Goal: Task Accomplishment & Management: Complete application form

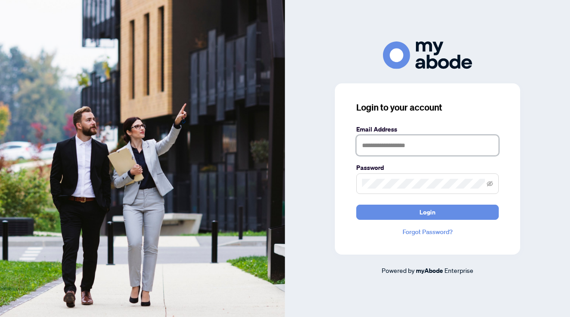
click at [449, 147] on input "text" at bounding box center [427, 145] width 142 height 20
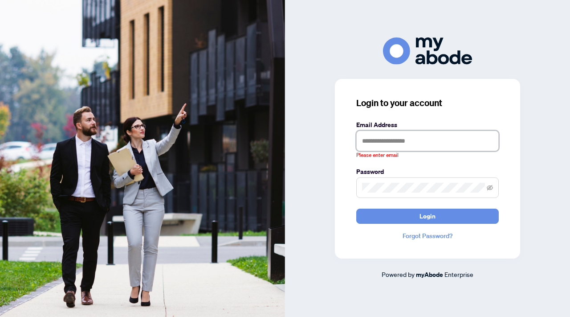
type input "**********"
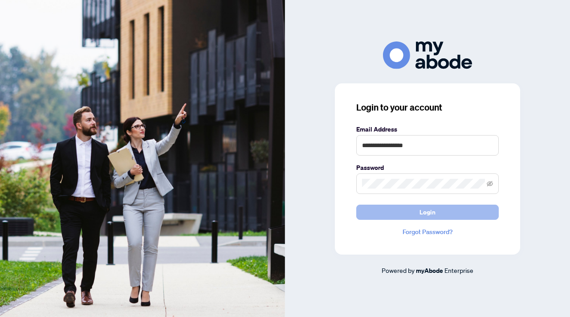
click at [435, 213] on span "Login" at bounding box center [427, 212] width 16 height 14
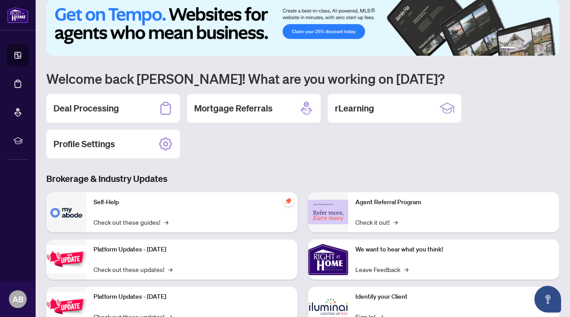
scroll to position [12, 0]
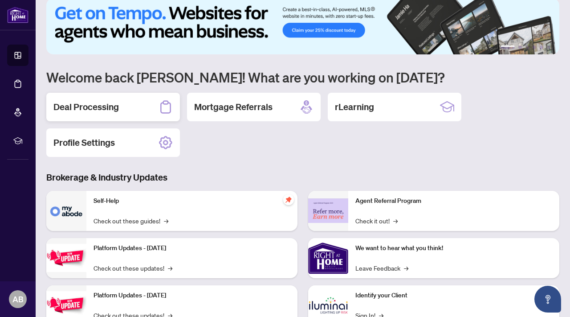
click at [140, 109] on div "Deal Processing" at bounding box center [113, 107] width 134 height 28
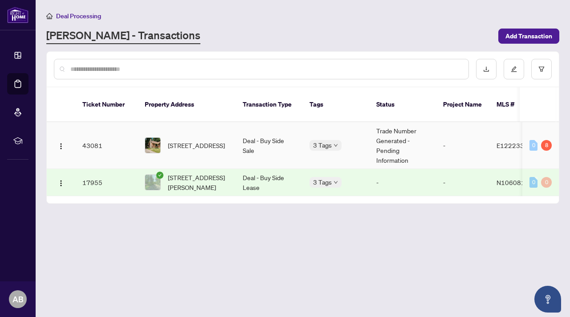
click at [281, 139] on td "Deal - Buy Side Sale" at bounding box center [269, 145] width 67 height 47
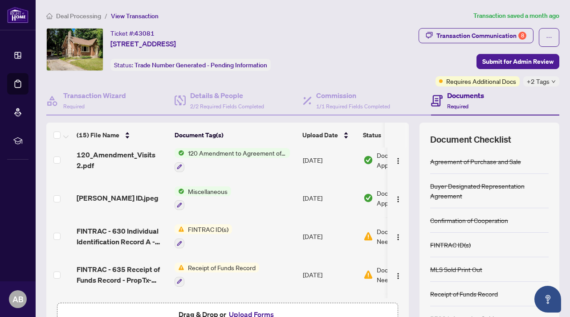
scroll to position [59, 0]
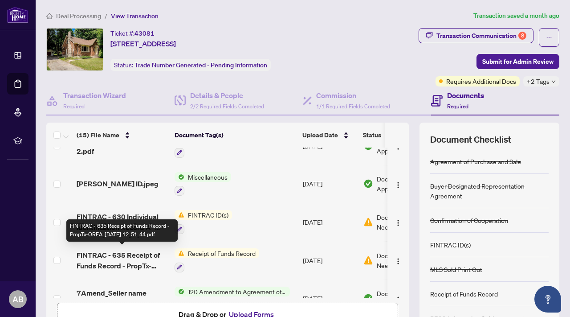
click at [126, 257] on span "FINTRAC - 635 Receipt of Funds Record - PropTx-OREA_[DATE] 12_51_44.pdf" at bounding box center [122, 259] width 91 height 21
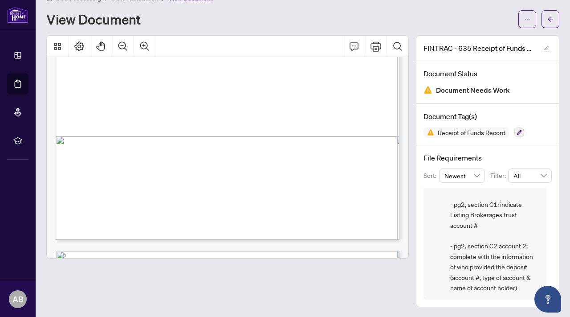
scroll to position [265, 0]
click at [378, 49] on icon "Print" at bounding box center [375, 46] width 11 height 10
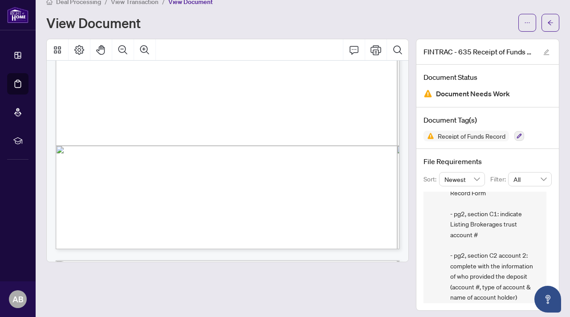
scroll to position [47, 0]
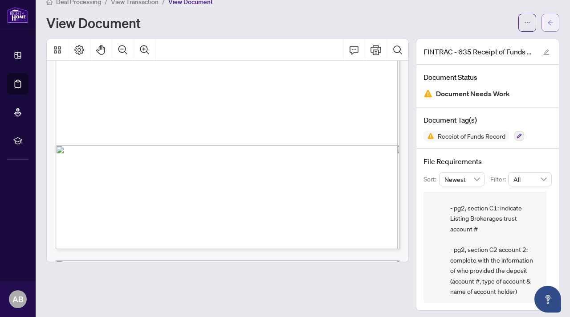
click at [551, 18] on span "button" at bounding box center [550, 23] width 6 height 14
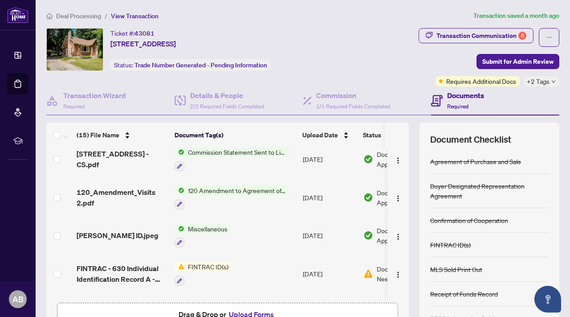
scroll to position [8, 0]
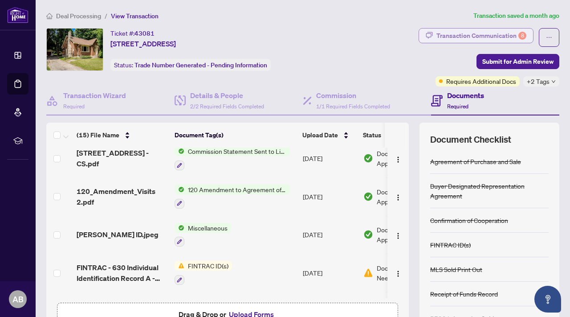
click at [499, 34] on div "Transaction Communication 8" at bounding box center [481, 35] width 90 height 14
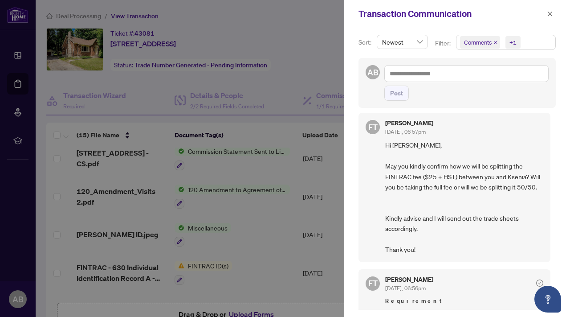
scroll to position [0, 0]
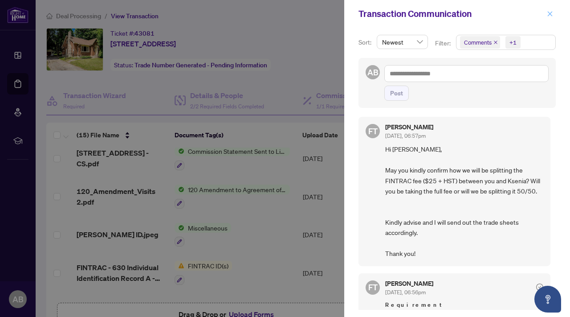
click at [550, 12] on icon "close" at bounding box center [550, 14] width 6 height 6
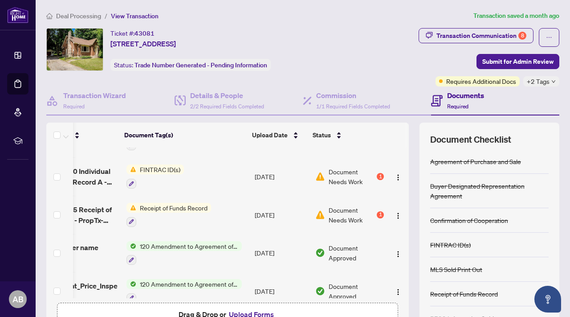
scroll to position [0, 50]
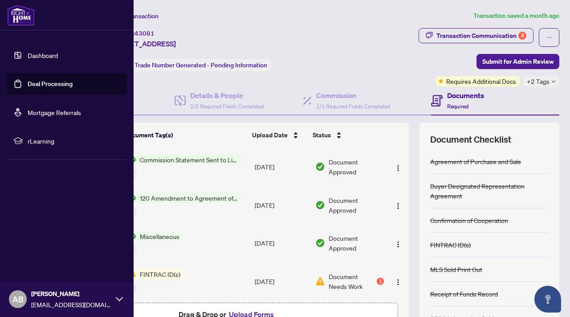
click at [40, 80] on link "Deal Processing" at bounding box center [50, 84] width 45 height 8
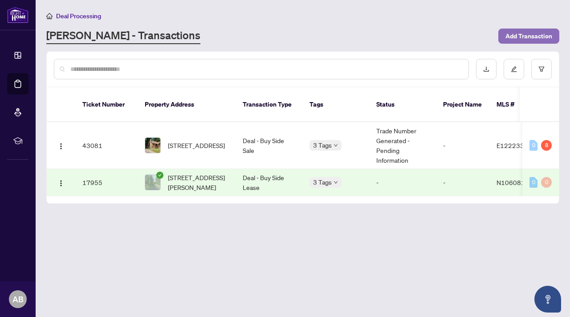
click at [528, 33] on span "Add Transaction" at bounding box center [528, 36] width 47 height 14
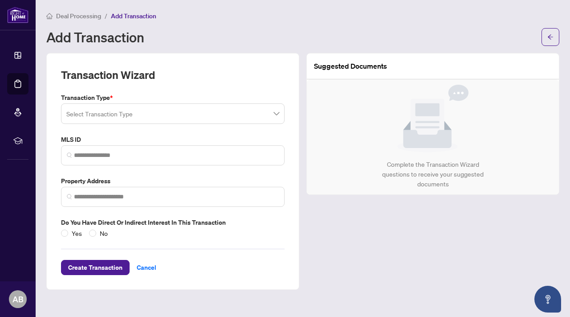
click at [275, 114] on span at bounding box center [172, 113] width 213 height 17
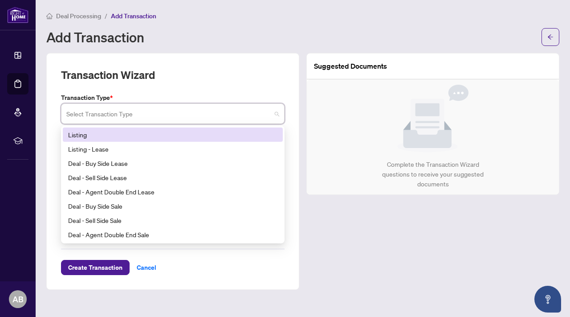
click at [167, 136] on div "Listing" at bounding box center [172, 135] width 209 height 10
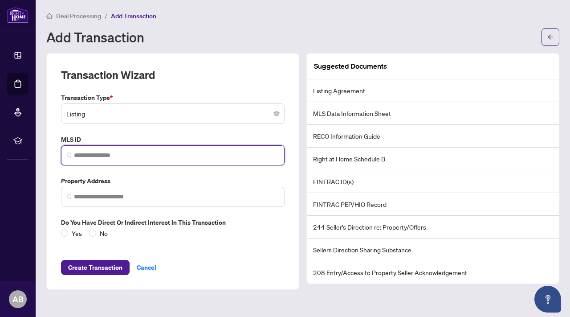
click at [142, 158] on input "search" at bounding box center [176, 154] width 205 height 9
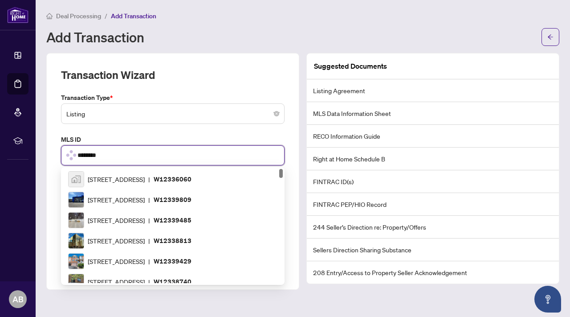
type input "*********"
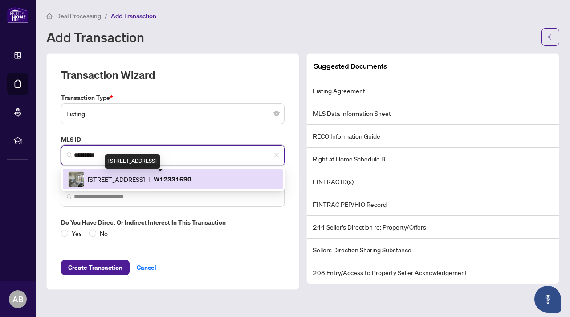
click at [145, 179] on span "[STREET_ADDRESS]" at bounding box center [116, 179] width 57 height 10
type input "**********"
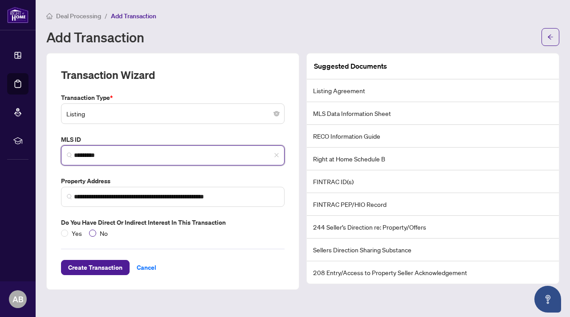
type input "*********"
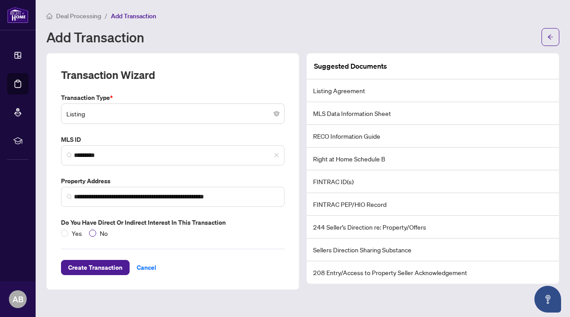
click at [96, 231] on span "No" at bounding box center [103, 233] width 15 height 10
click at [111, 267] on span "Create Transaction" at bounding box center [95, 267] width 54 height 14
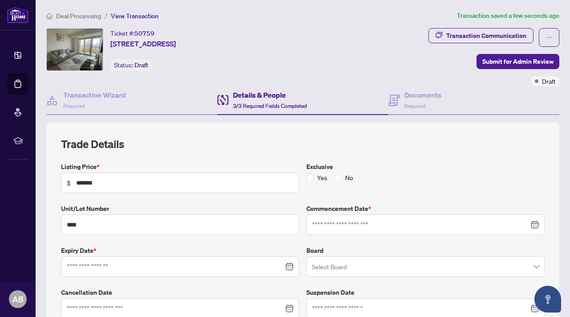
type input "**********"
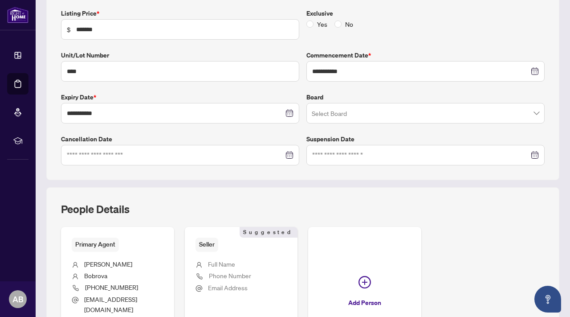
scroll to position [155, 0]
